Goal: Transaction & Acquisition: Obtain resource

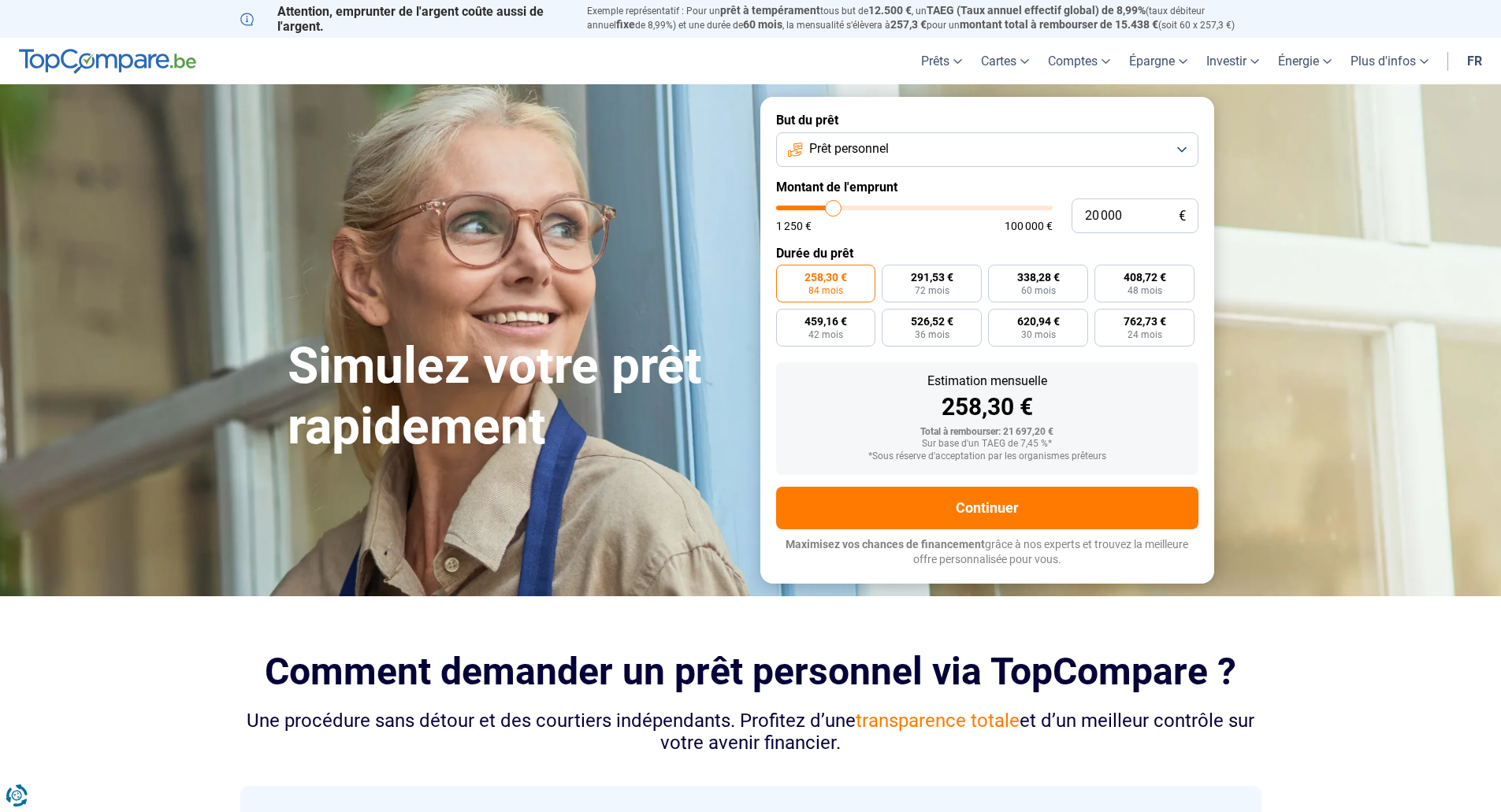
type input "19 000"
type input "19000"
type input "18 750"
type input "18750"
type input "18 500"
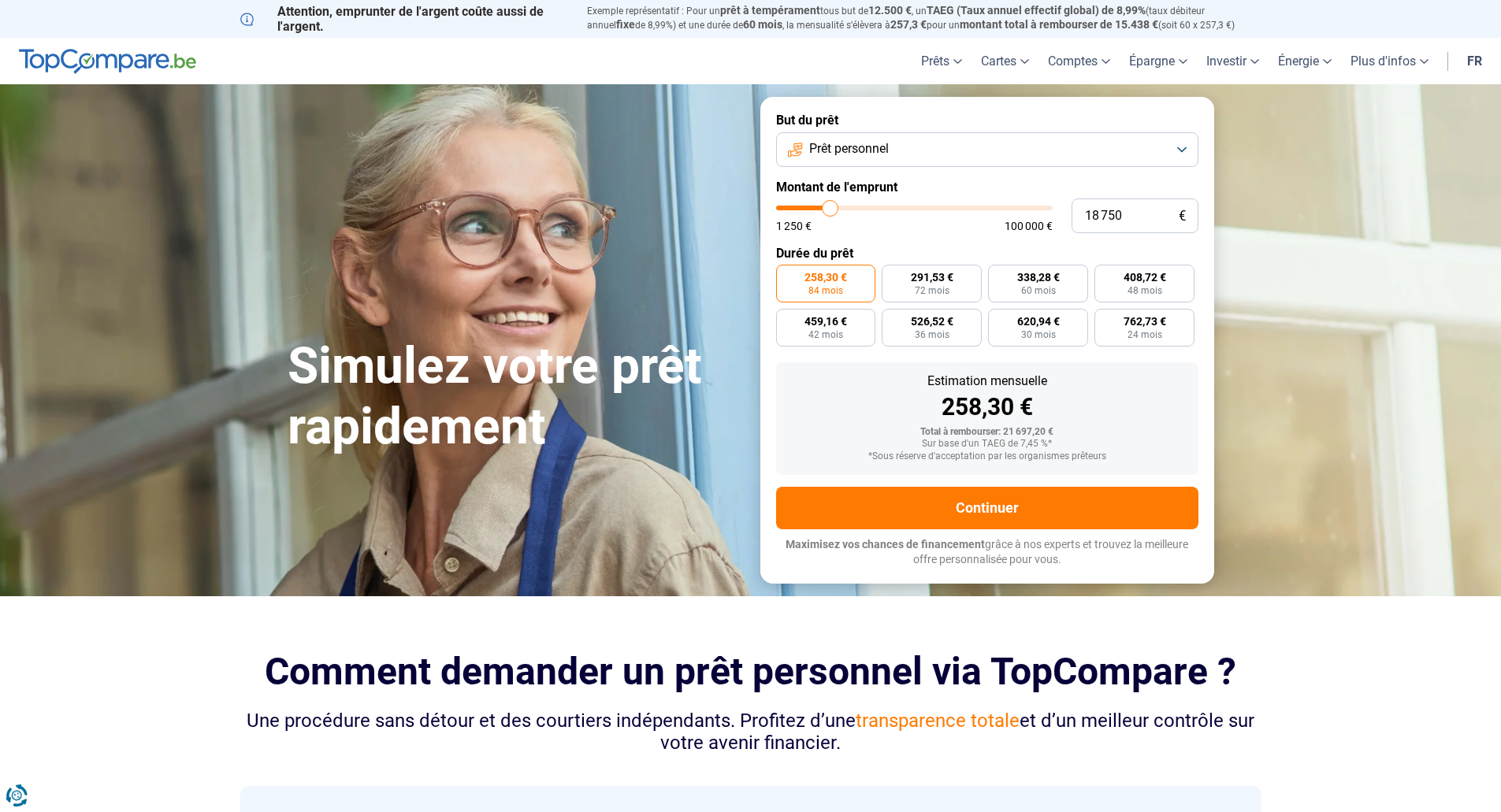
type input "18500"
type input "18 000"
type input "18000"
type input "17 750"
type input "17750"
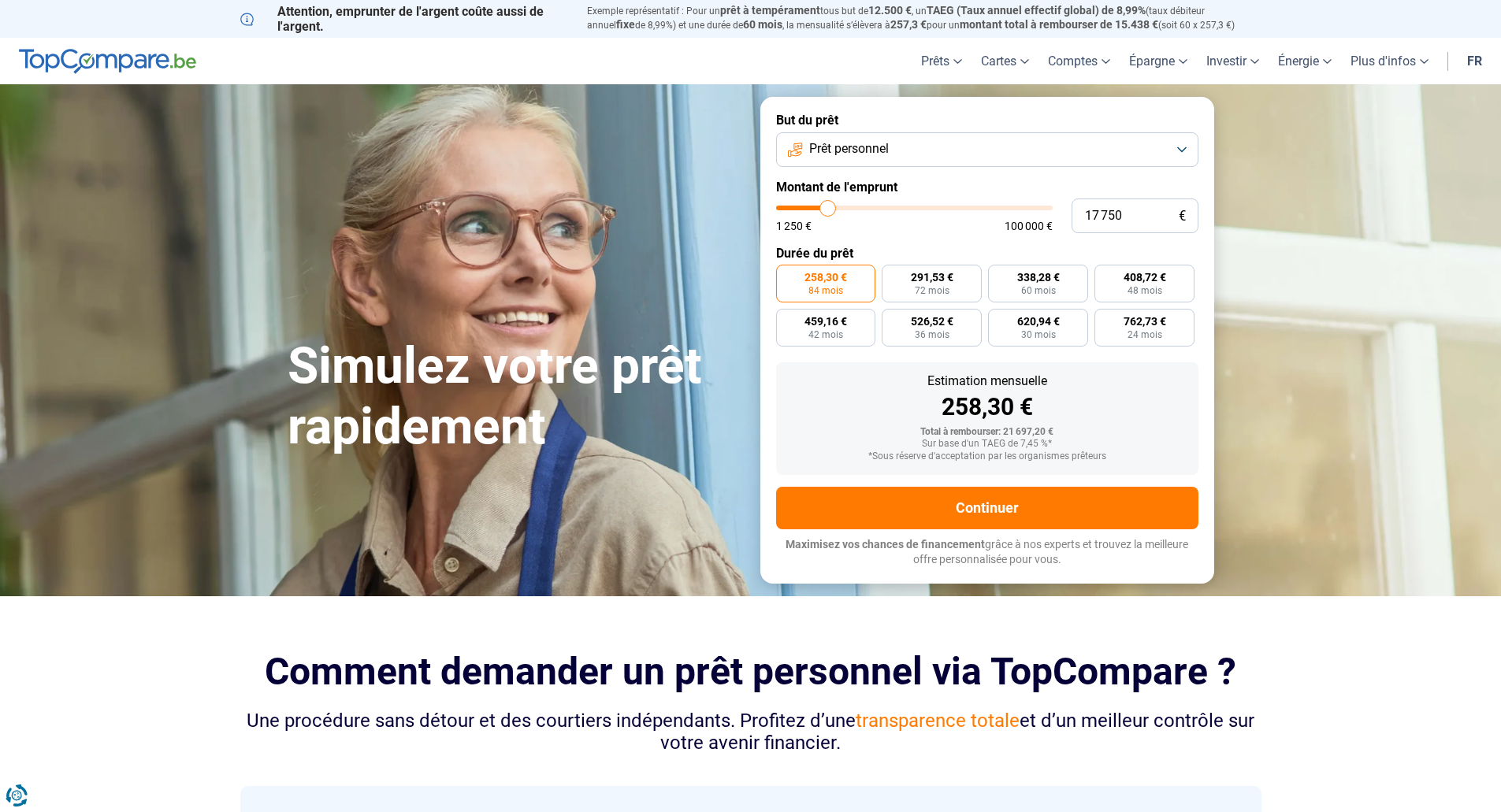
type input "17 500"
type input "17500"
type input "17 250"
type input "17250"
type input "17 000"
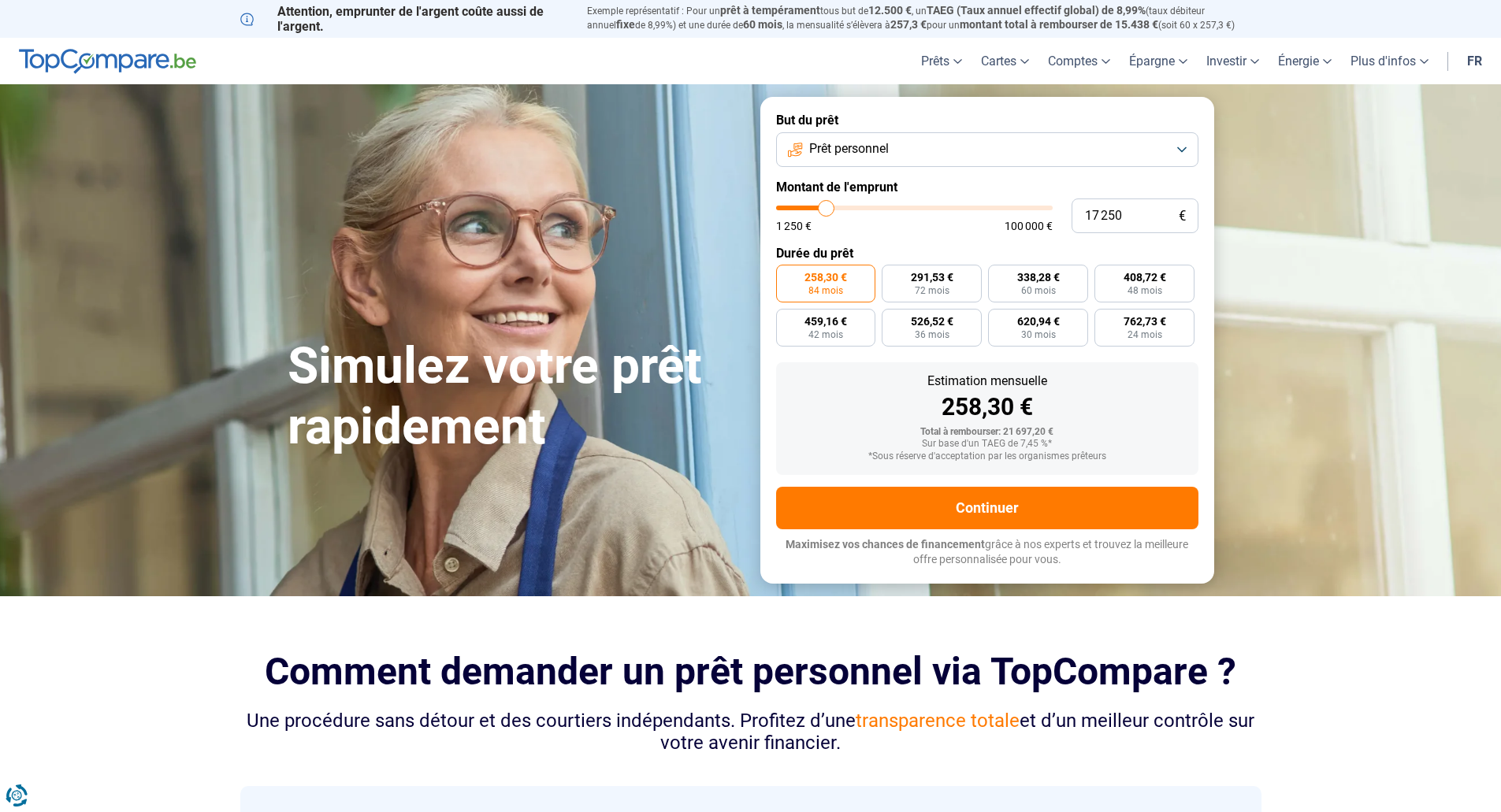
type input "17000"
type input "16 500"
type input "16500"
type input "16 250"
type input "16250"
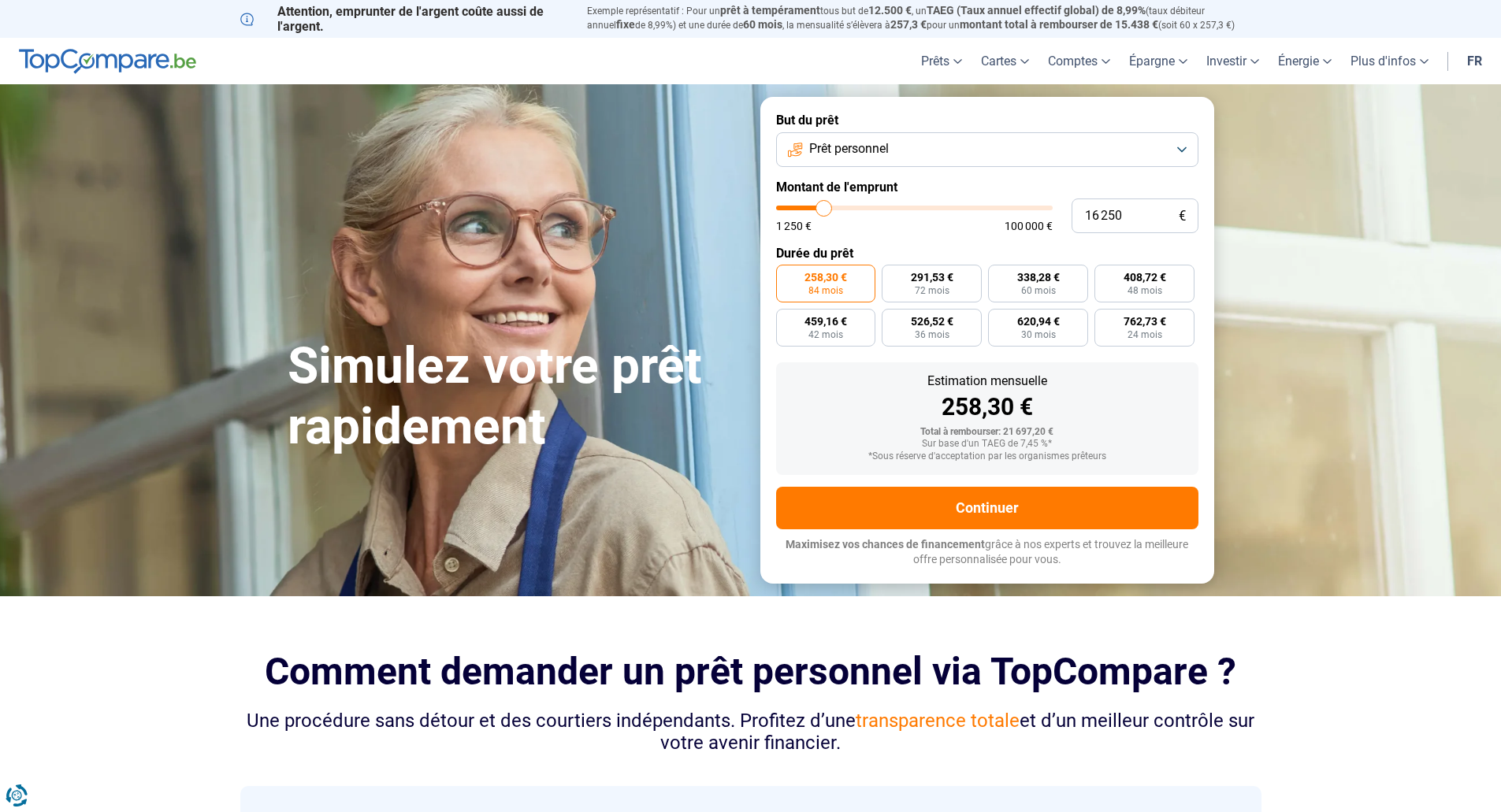
type input "16 000"
type input "16000"
type input "15 750"
type input "15750"
type input "15 500"
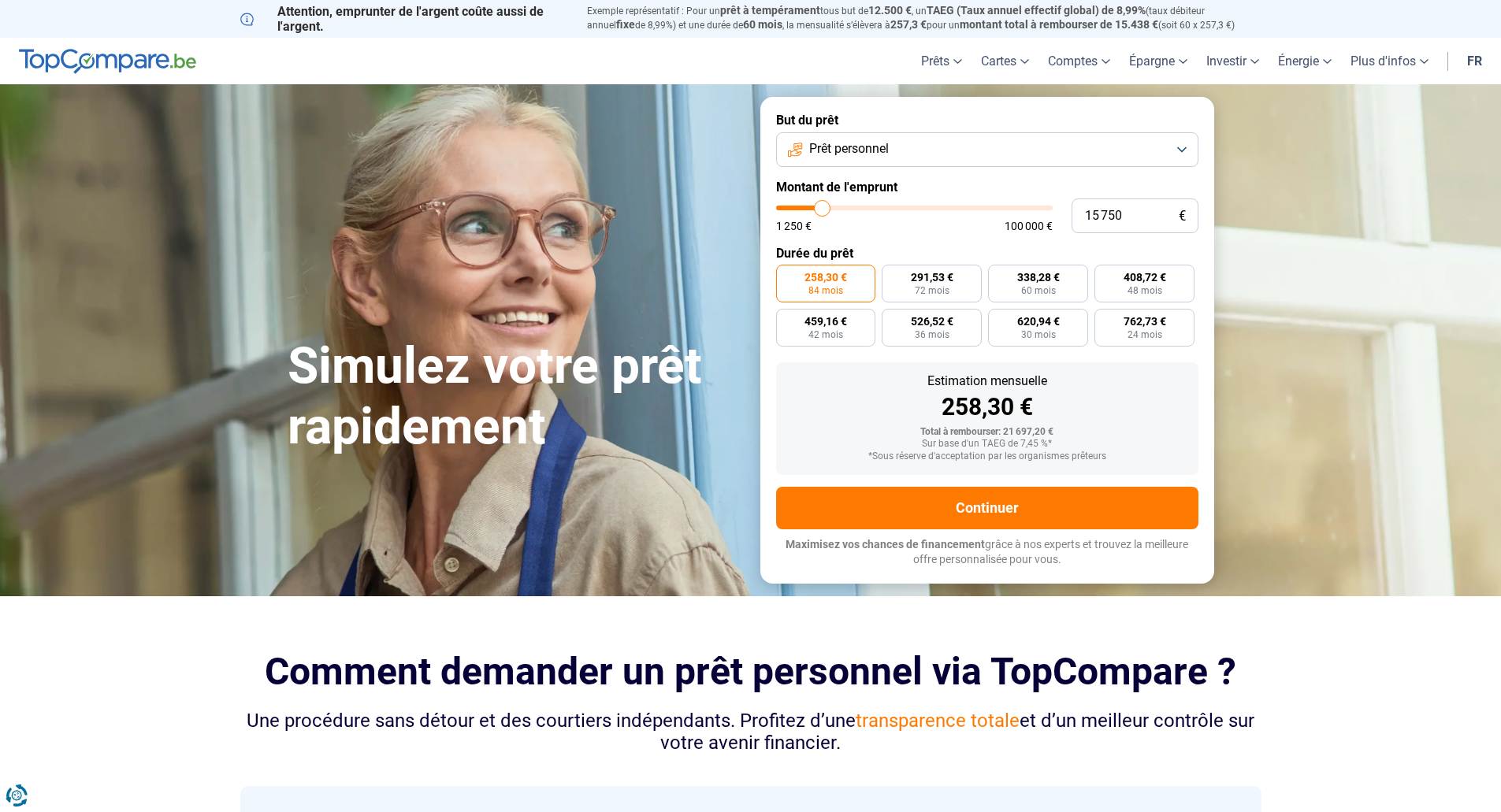
type input "15500"
type input "15 000"
type input "15000"
type input "14 500"
type input "14500"
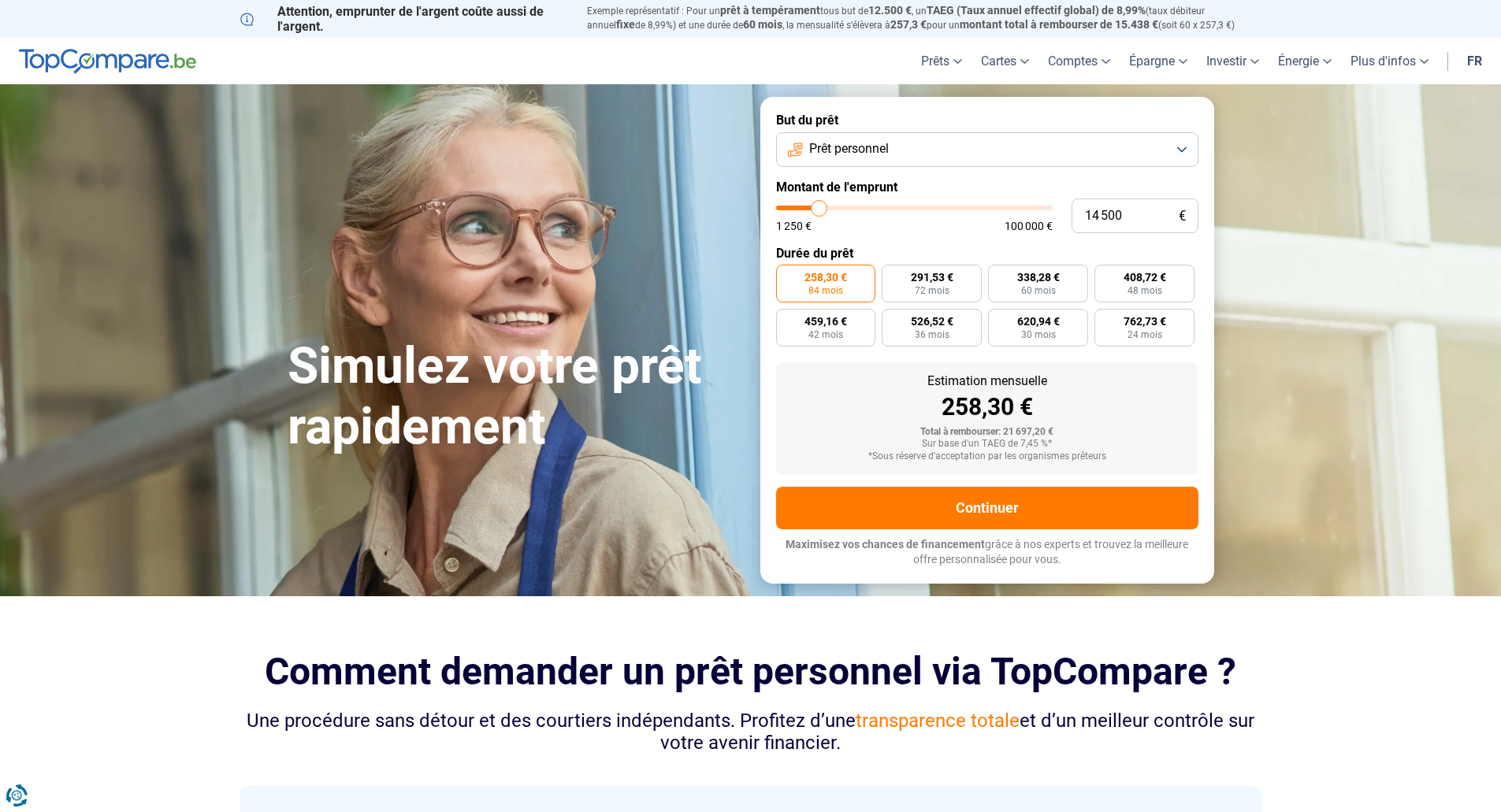
type input "14 250"
type input "14250"
type input "14 000"
type input "14000"
type input "13 500"
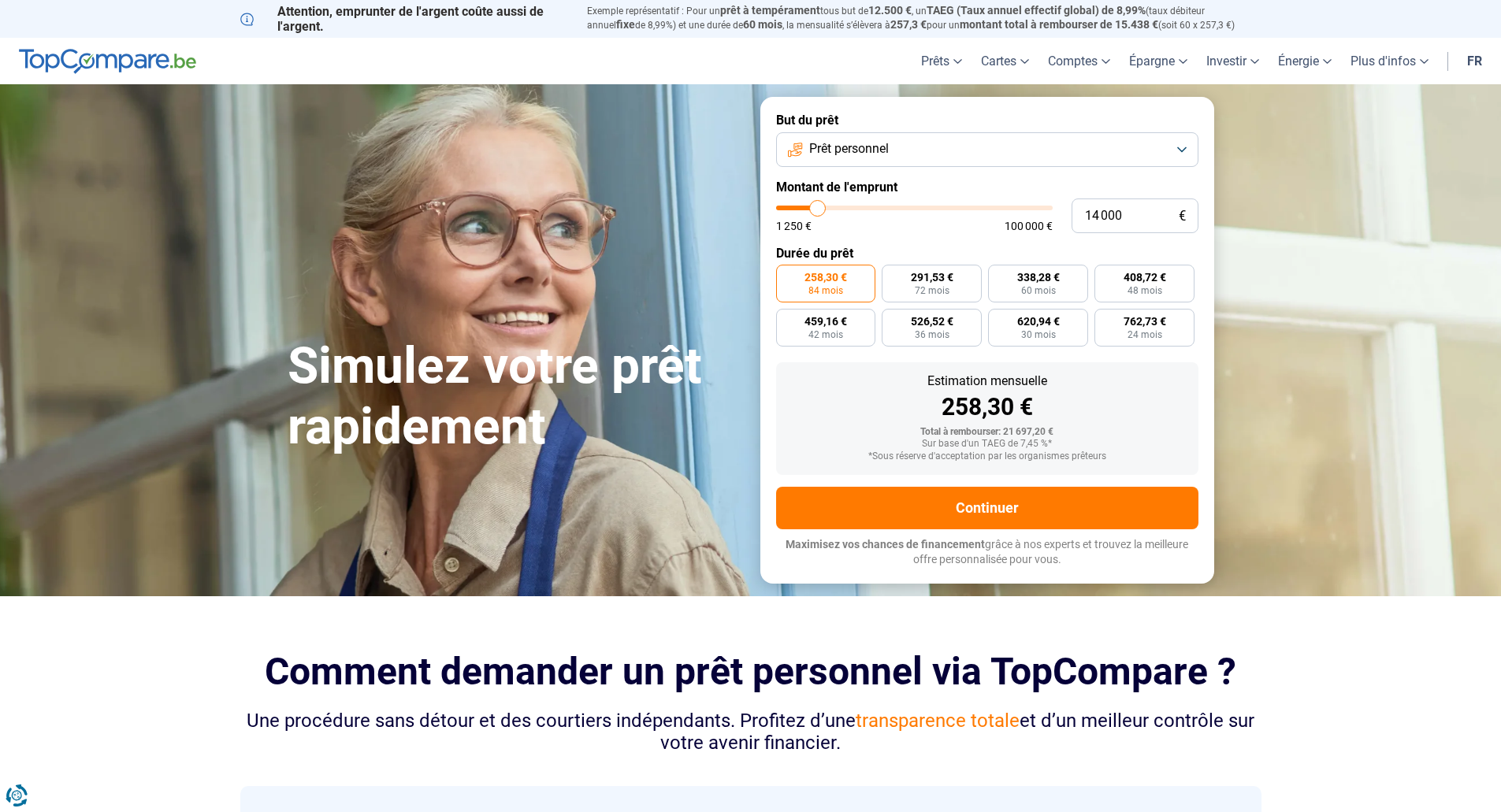
type input "13500"
type input "13 250"
type input "13250"
type input "13 000"
type input "13000"
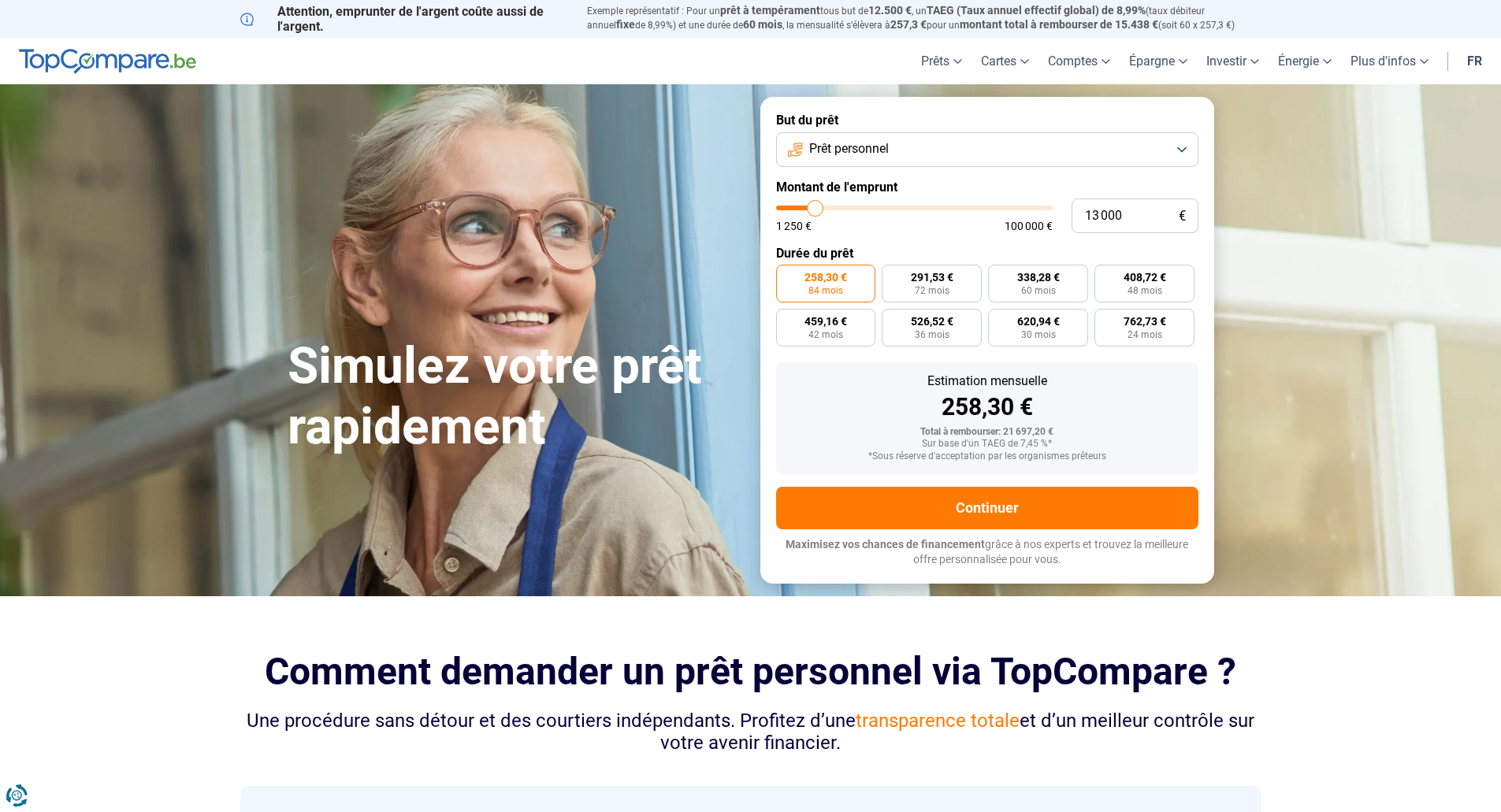
type input "12 750"
type input "12750"
type input "12 500"
type input "12500"
type input "11 750"
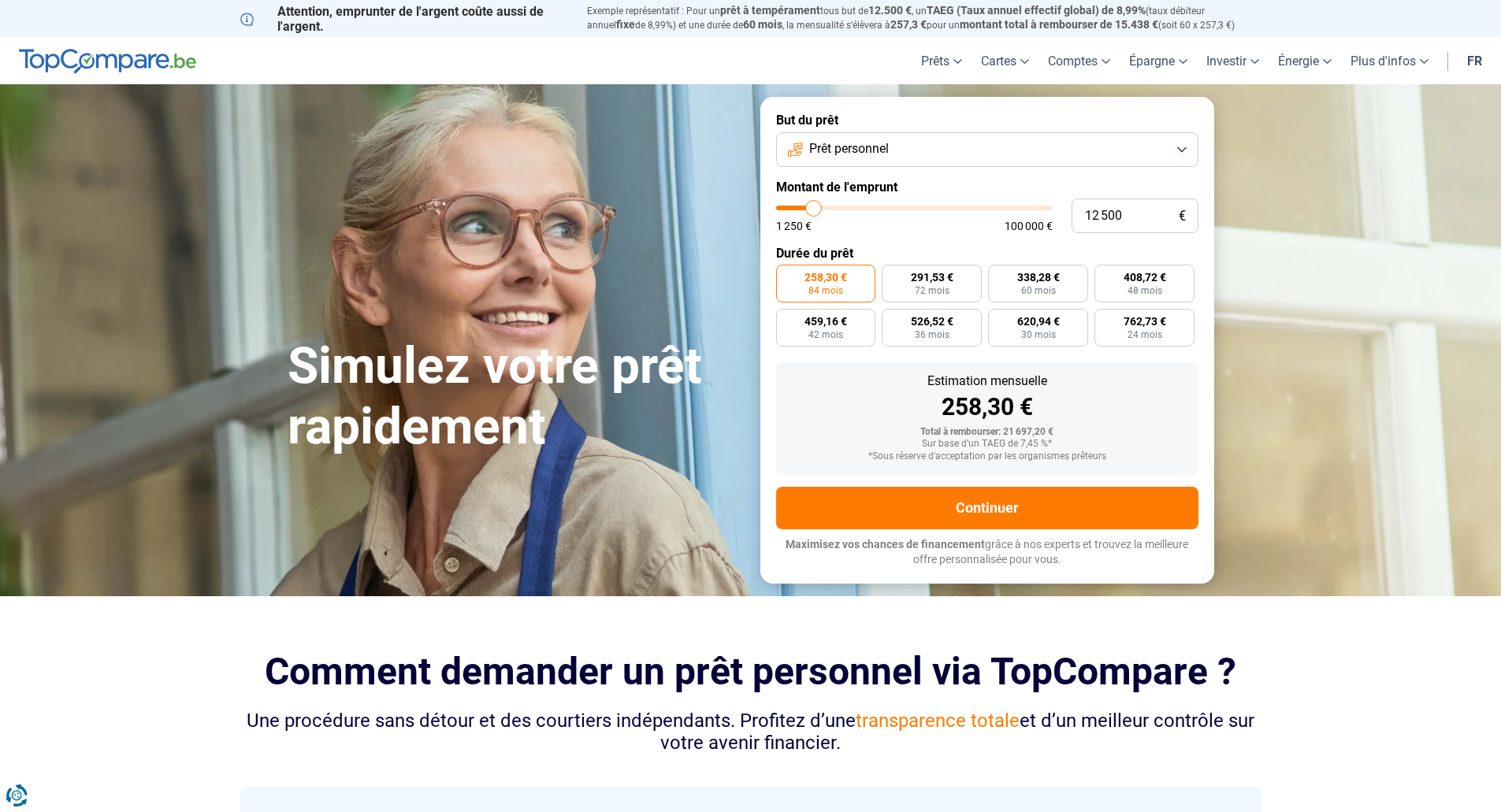
type input "11750"
type input "11 500"
type input "11500"
type input "11 250"
type input "11250"
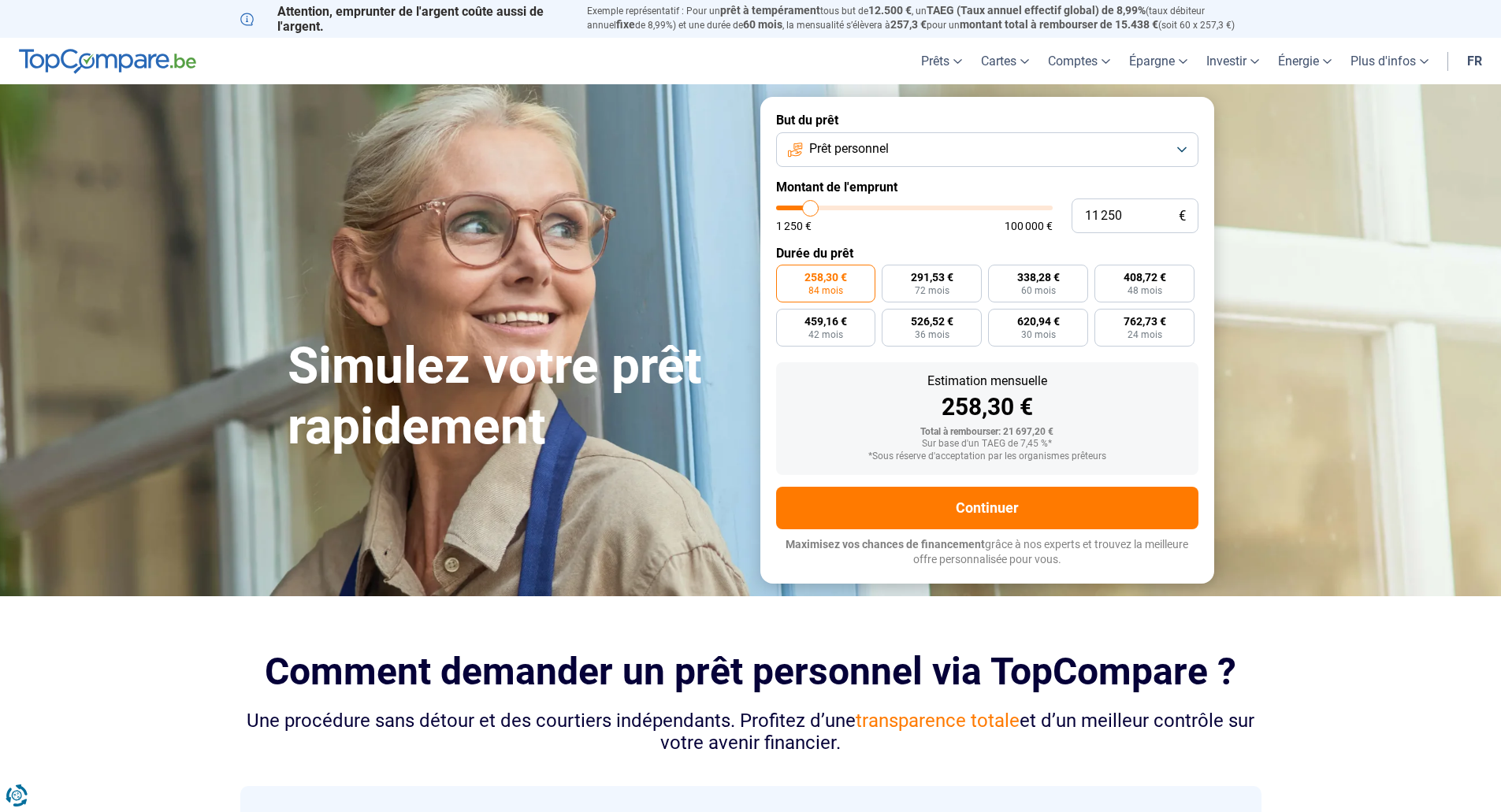
type input "11 000"
type input "11000"
type input "10 500"
type input "10500"
type input "10 250"
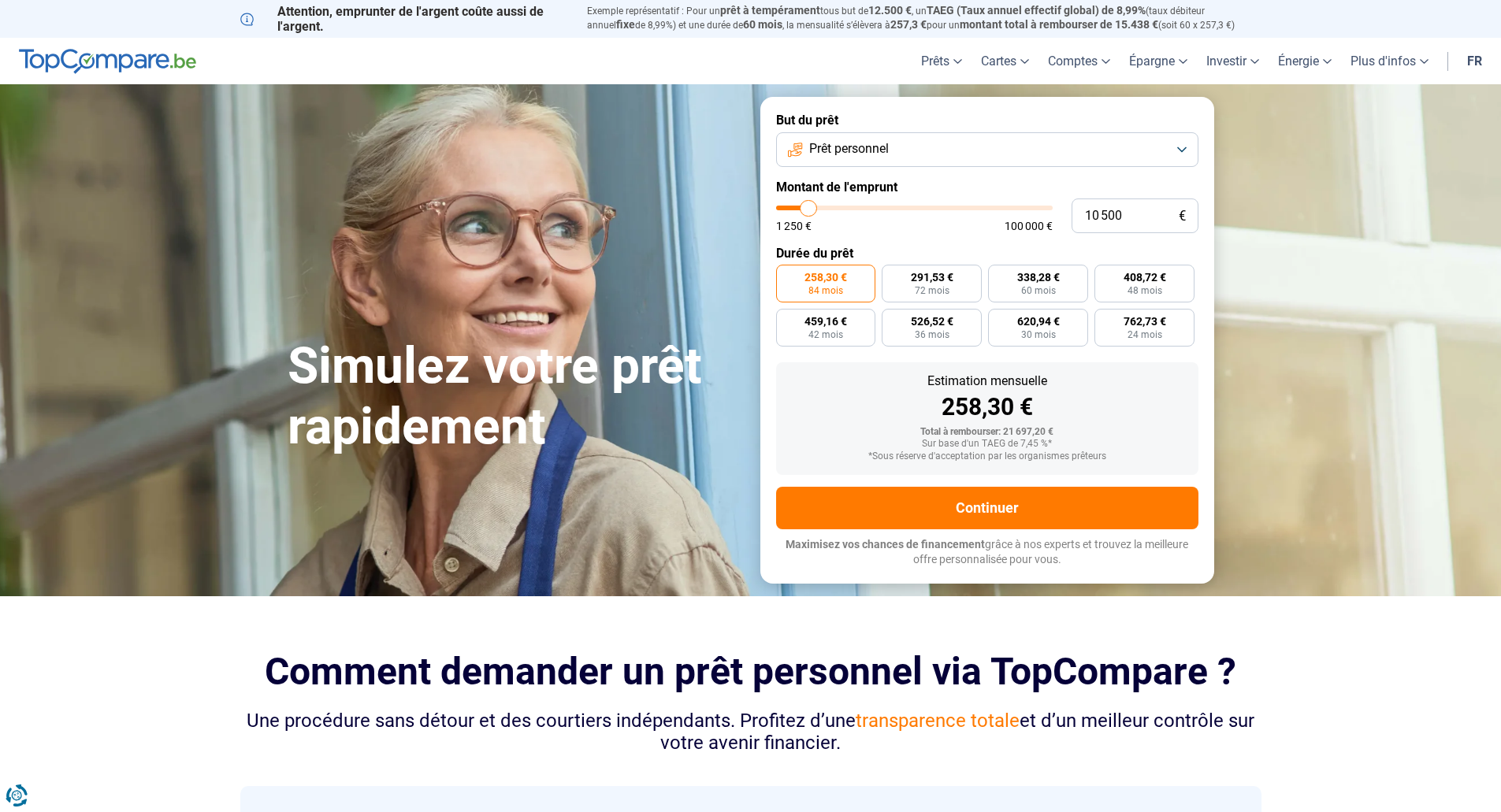
type input "10250"
type input "10 000"
type input "10000"
type input "9 750"
type input "9750"
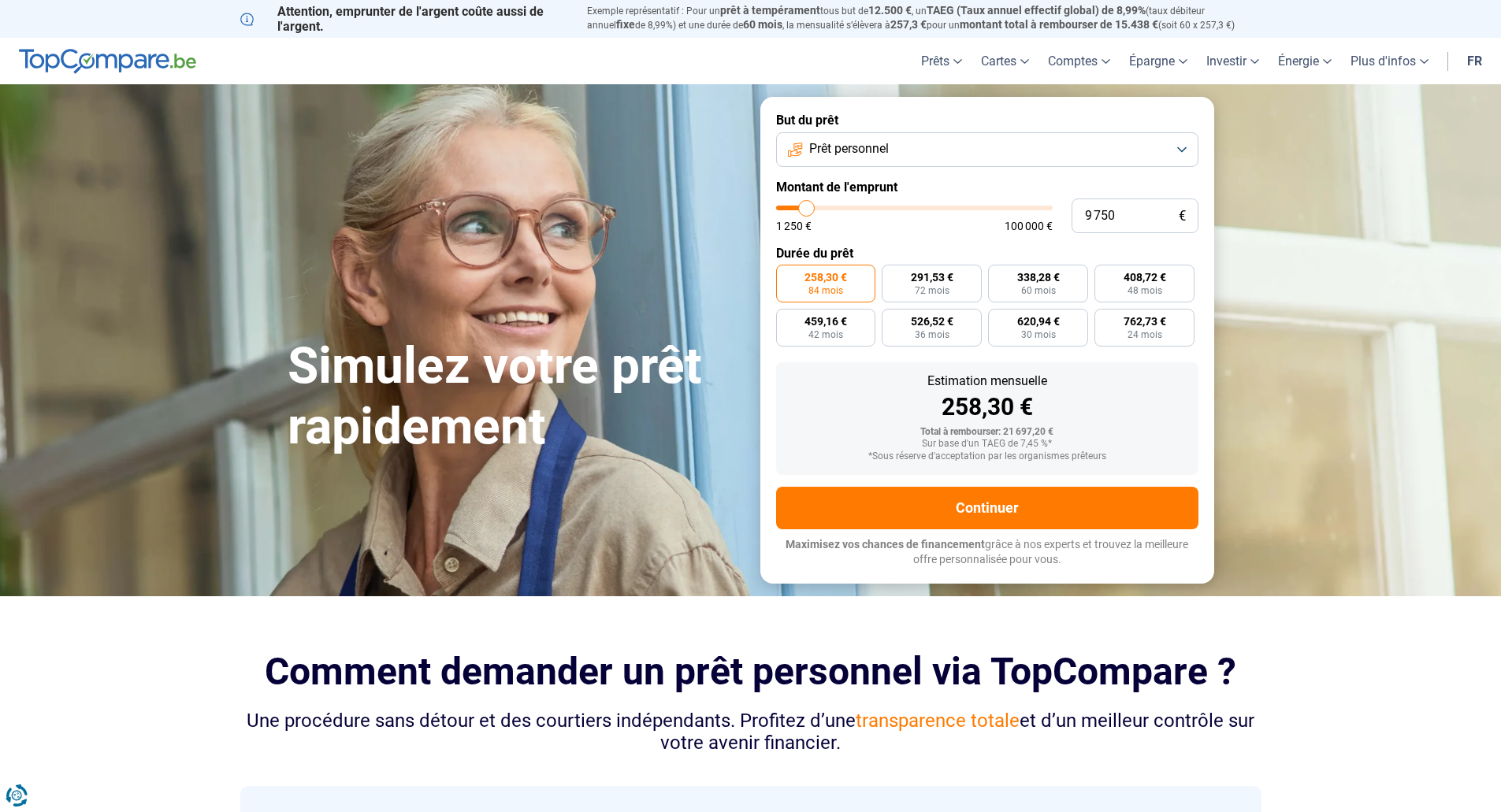
type input "9 500"
type input "9500"
type input "9 000"
type input "9000"
type input "8 750"
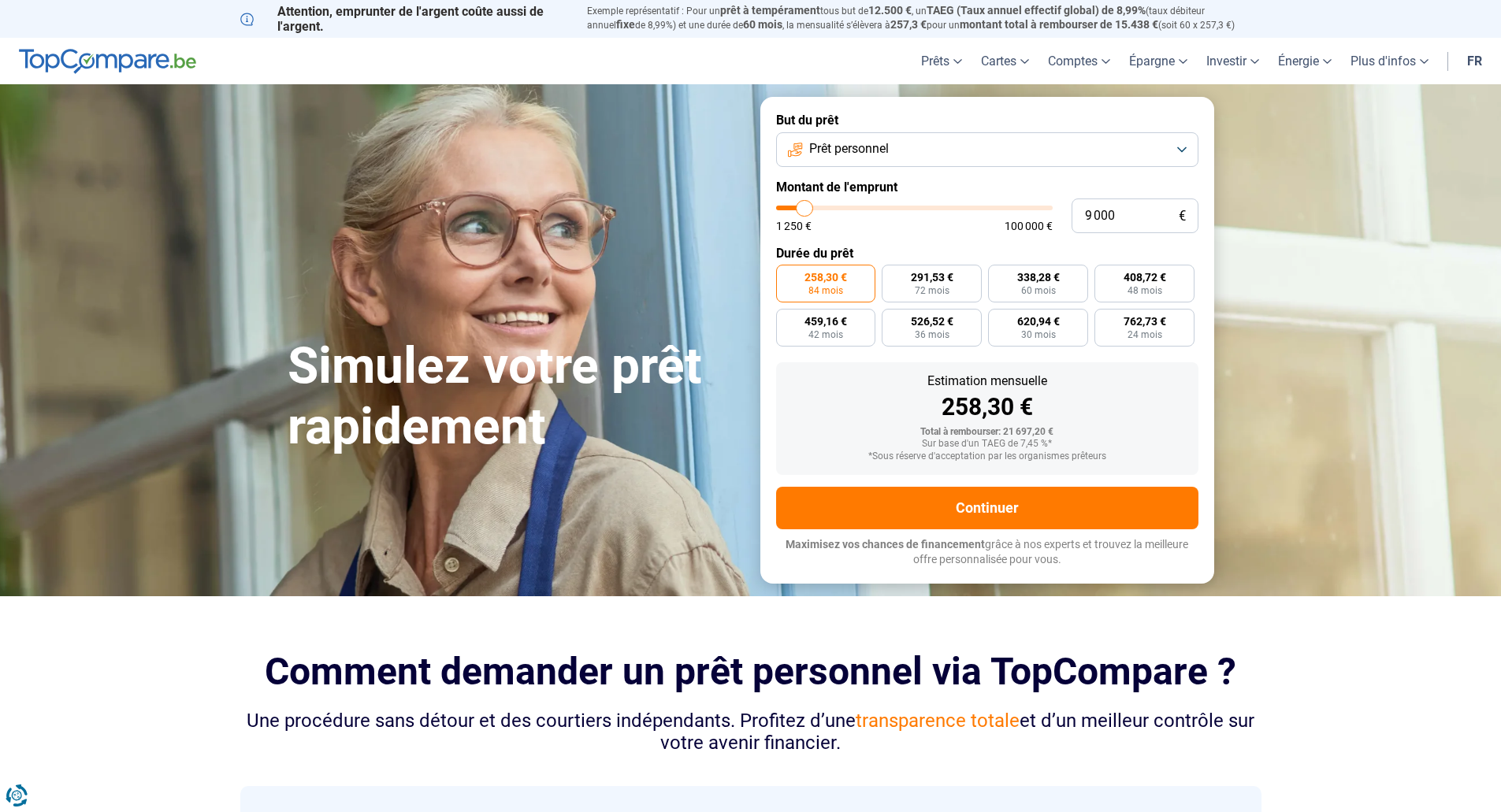
type input "8750"
type input "8 250"
type input "8250"
type input "8 000"
type input "8000"
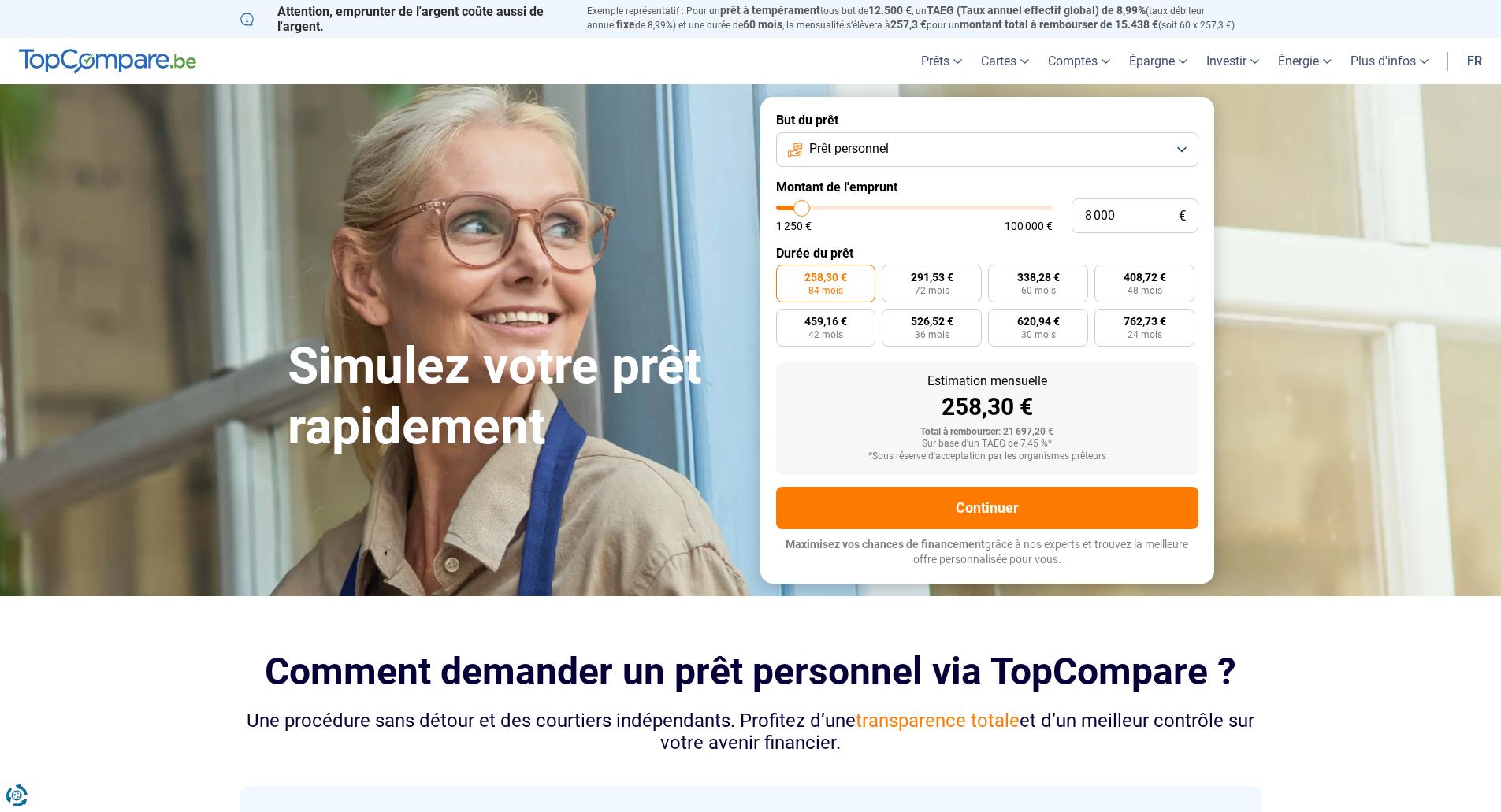
type input "7 500"
type input "7500"
type input "7 000"
type input "7000"
type input "6 750"
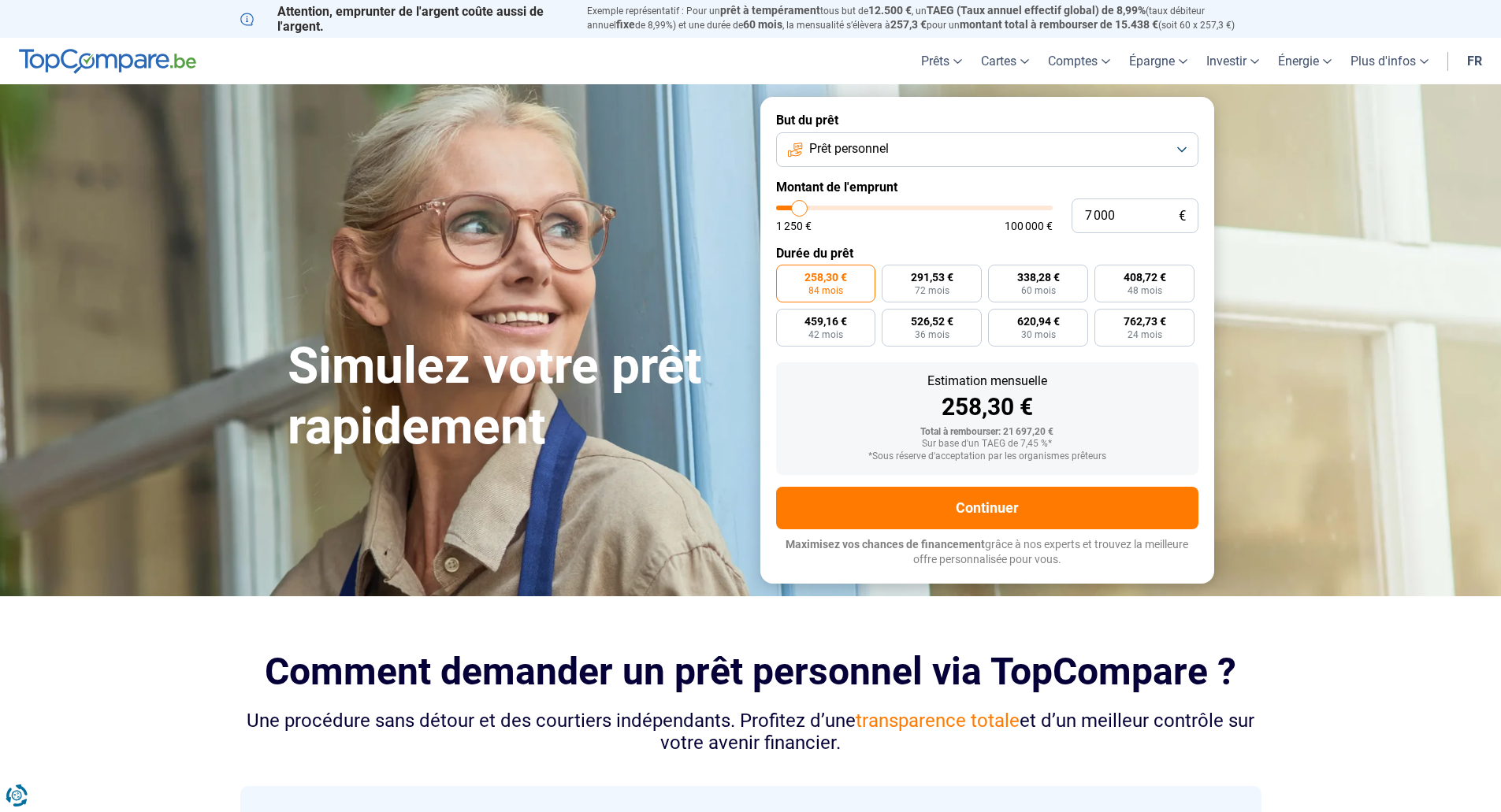
type input "6750"
type input "6 500"
type input "6500"
type input "6 000"
type input "6000"
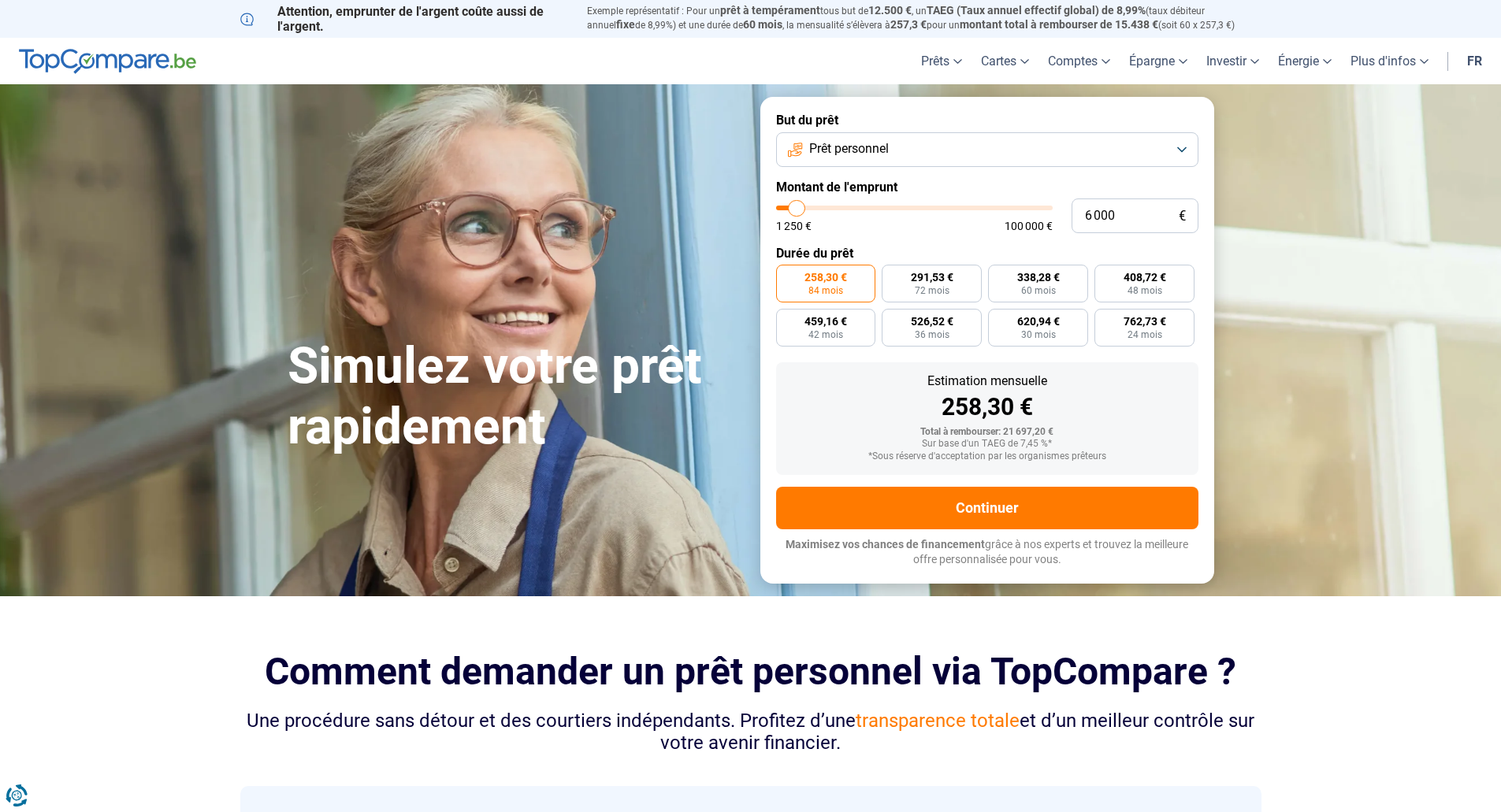
type input "5 750"
type input "5750"
type input "5 500"
type input "5500"
type input "5 250"
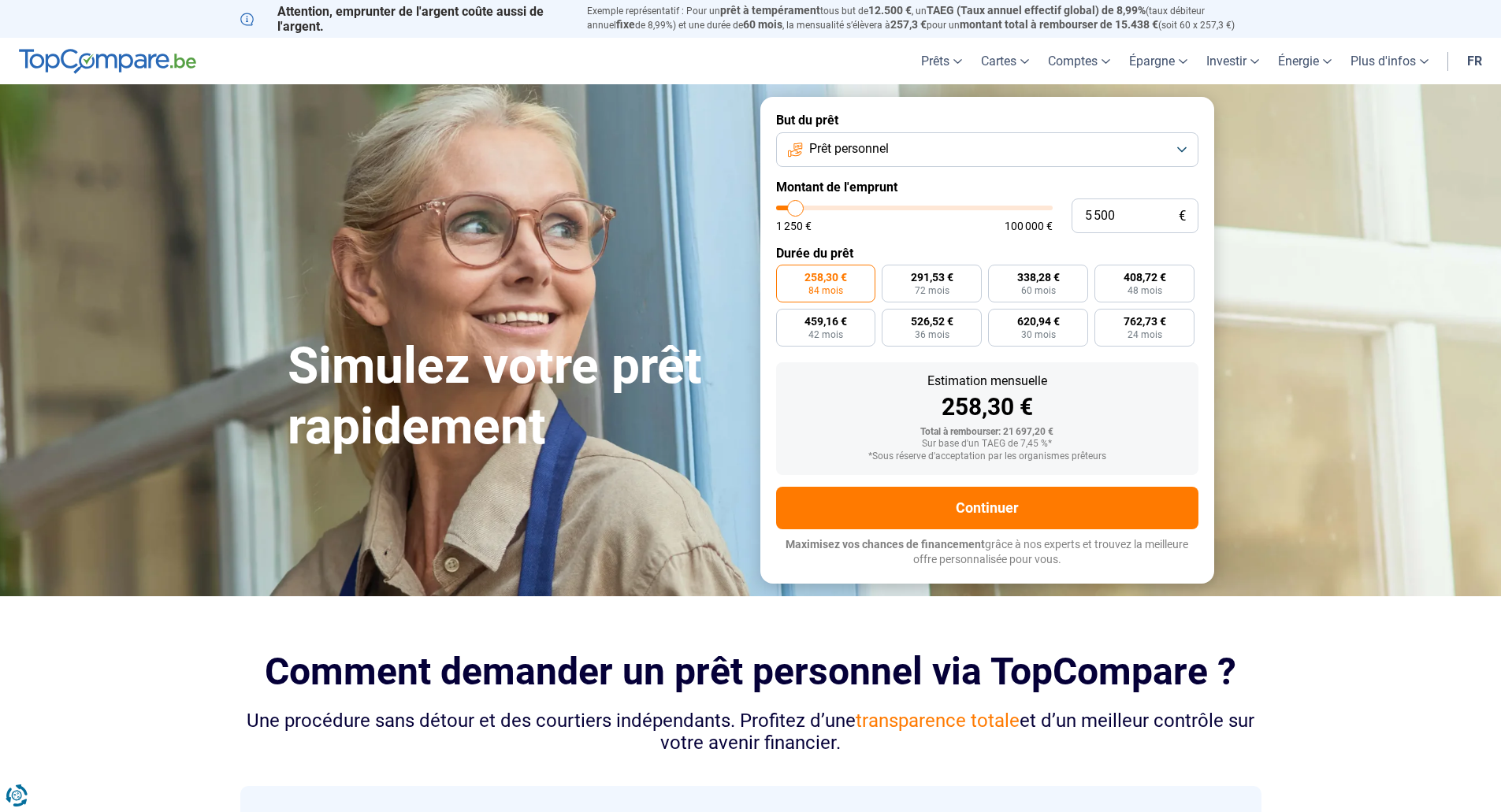
type input "5250"
type input "5 000"
type input "5000"
type input "4 500"
type input "4500"
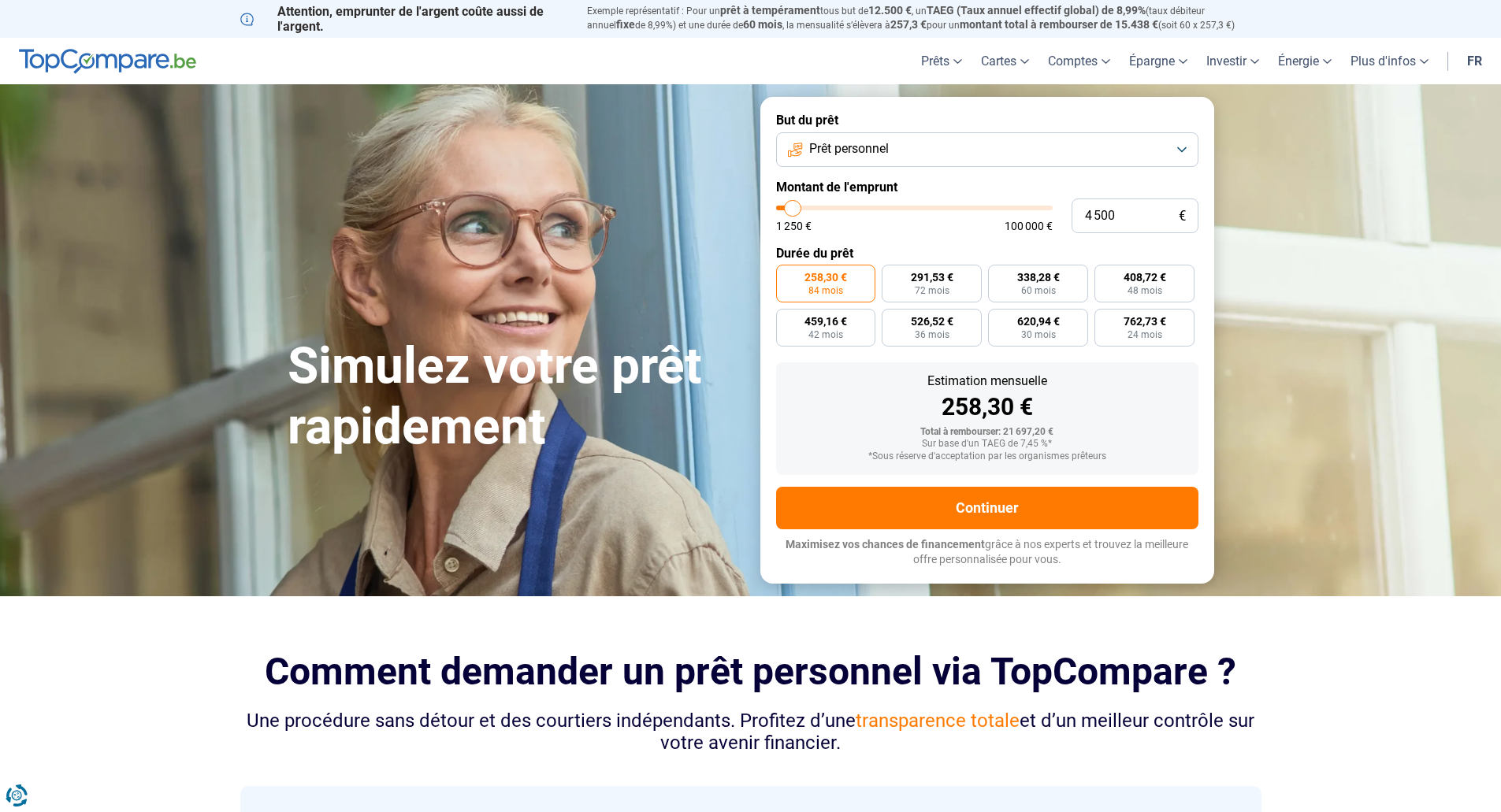
type input "4 250"
type input "4250"
type input "4 000"
type input "4000"
click at [792, 211] on input "range" at bounding box center [915, 207] width 277 height 4
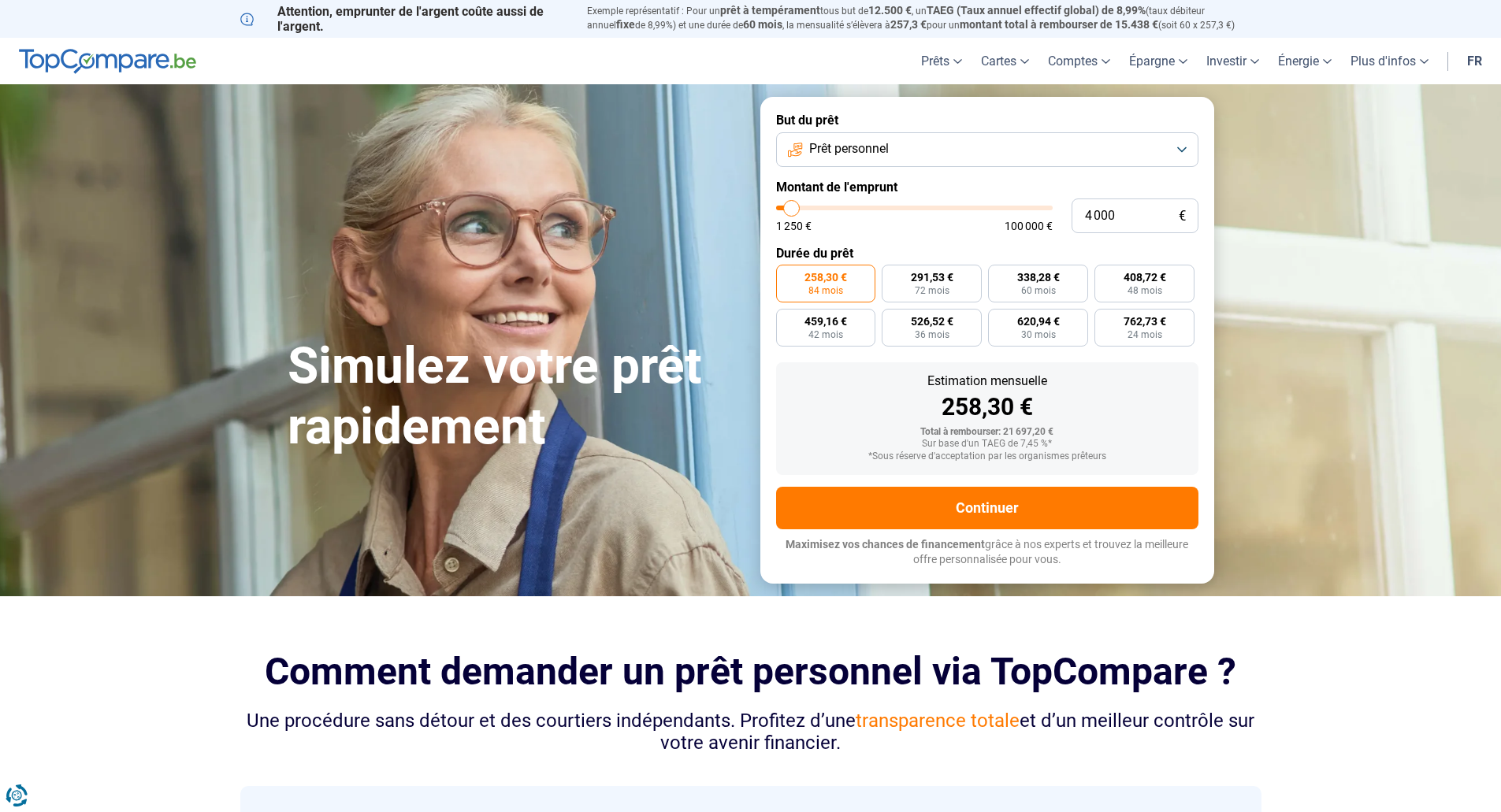
radio input "true"
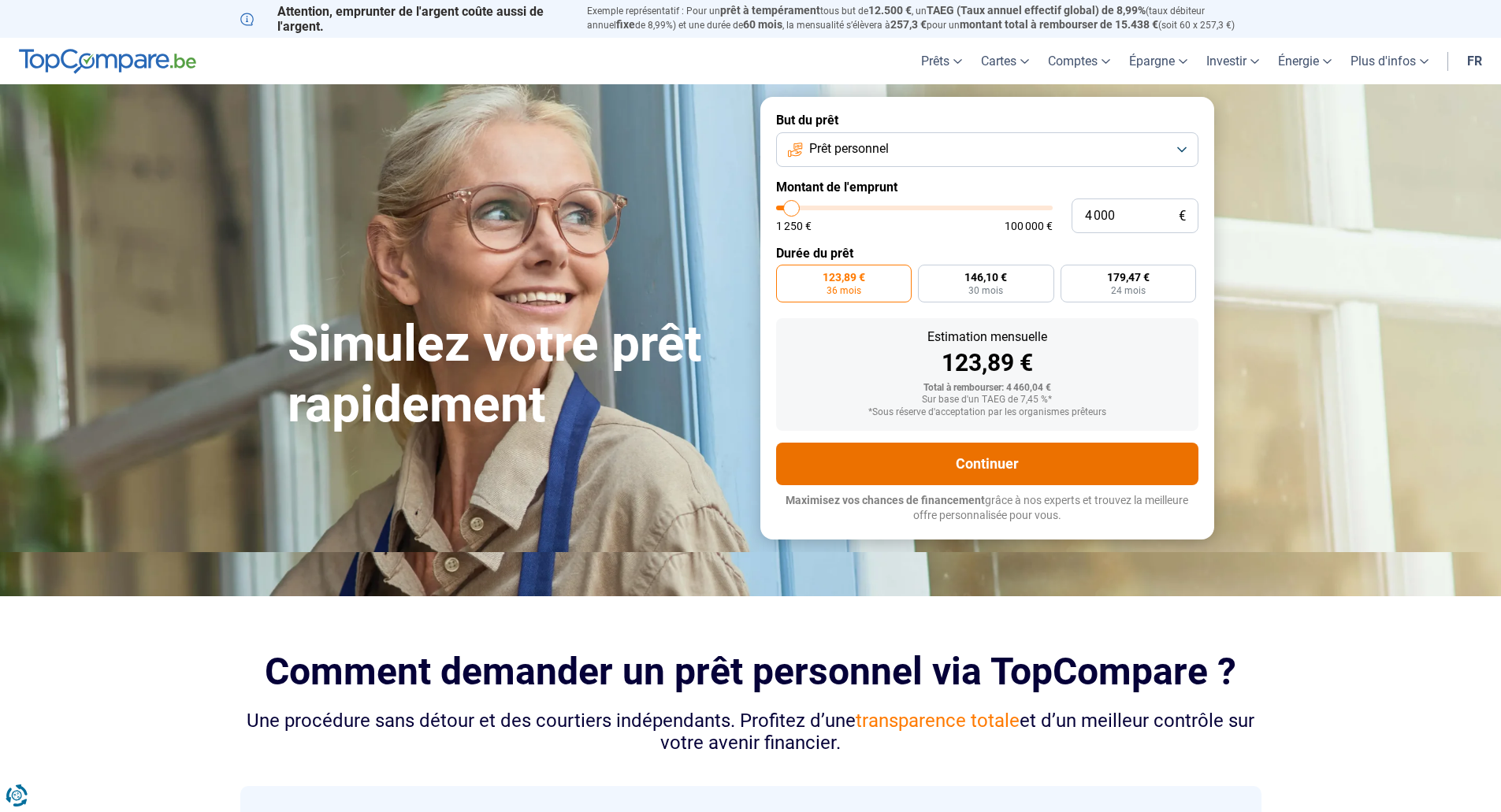
click at [989, 466] on button "Continuer" at bounding box center [987, 464] width 422 height 42
